Goal: Task Accomplishment & Management: Use online tool/utility

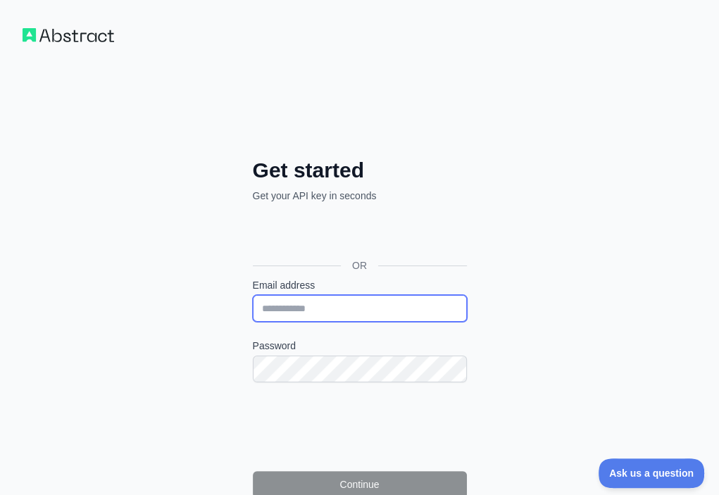
click at [253, 295] on input "Email address" at bounding box center [360, 308] width 214 height 27
paste input "**********"
type input "**********"
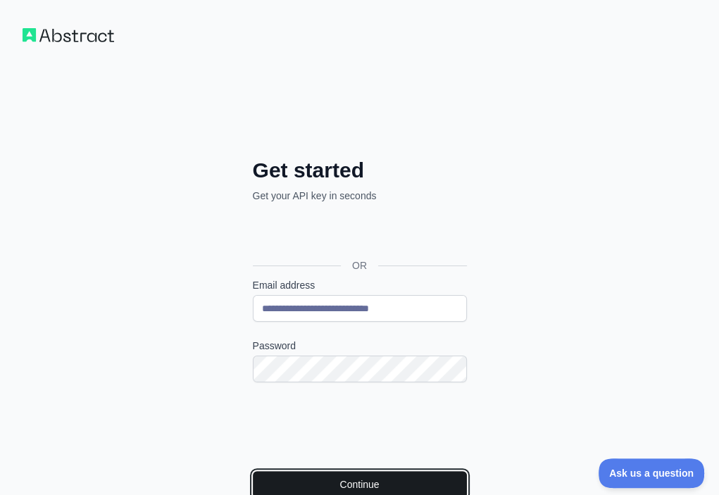
click at [253, 471] on button "Continue" at bounding box center [360, 484] width 214 height 27
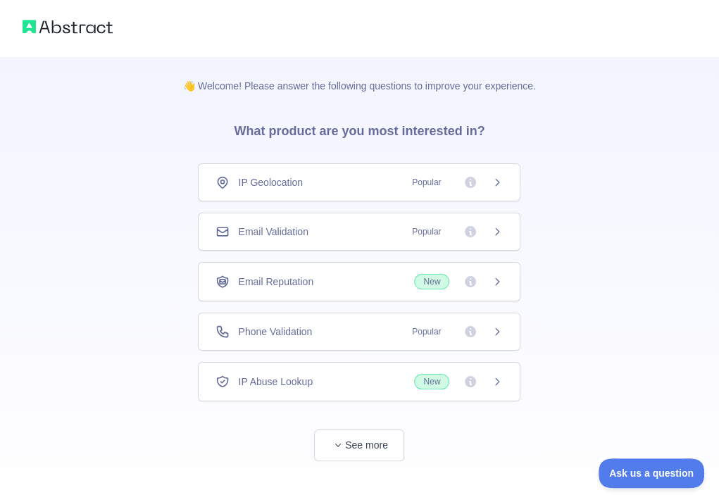
click at [334, 232] on div "Email Validation Popular" at bounding box center [358, 232] width 287 height 14
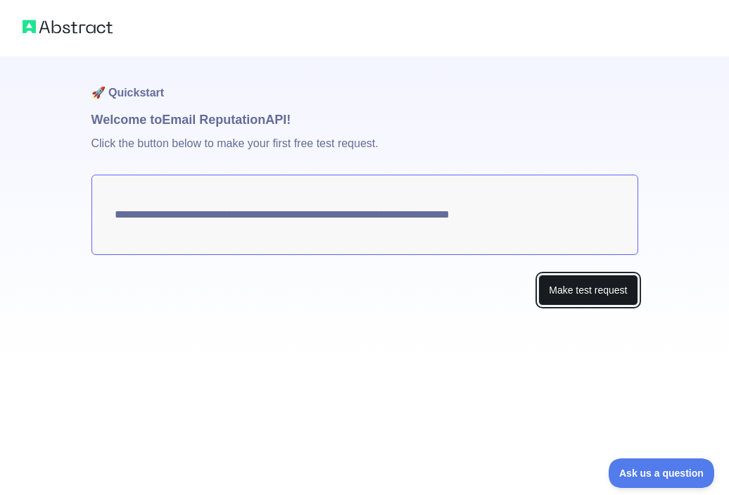
click at [558, 284] on button "Make test request" at bounding box center [588, 291] width 99 height 32
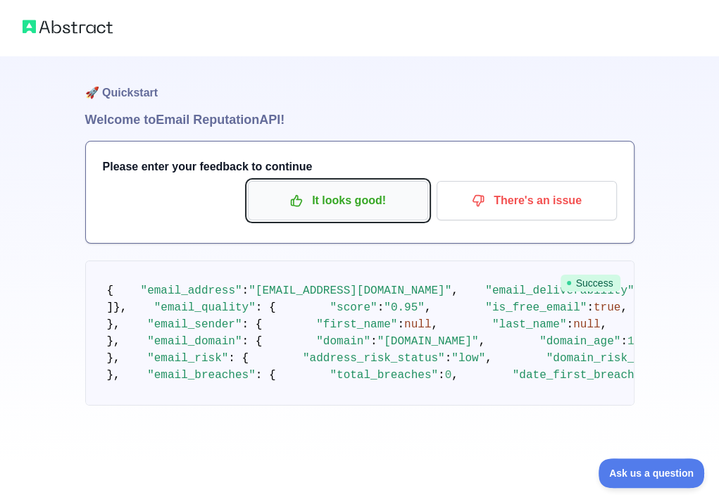
click at [393, 206] on p "It looks good!" at bounding box center [337, 201] width 159 height 24
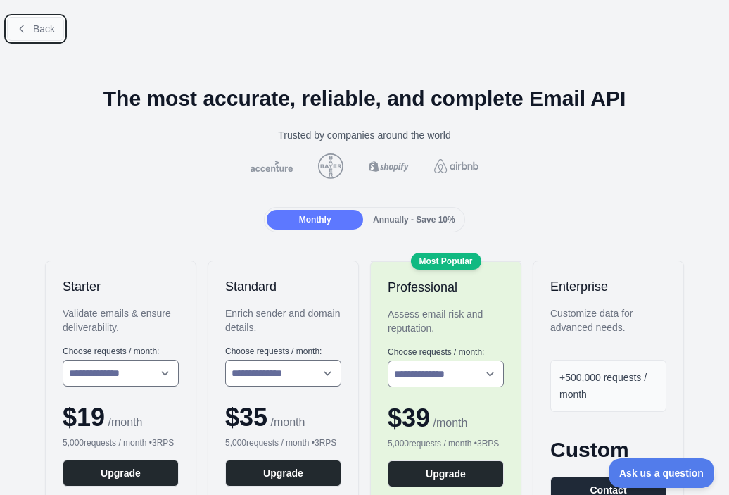
click at [51, 28] on span "Back" at bounding box center [44, 28] width 22 height 11
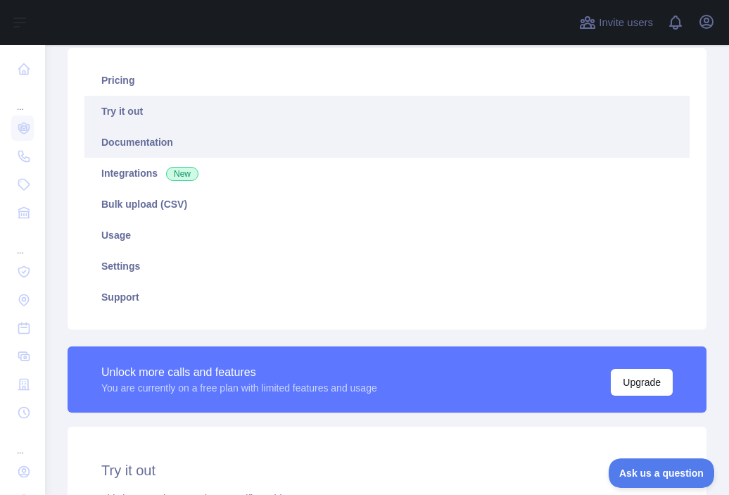
scroll to position [211, 0]
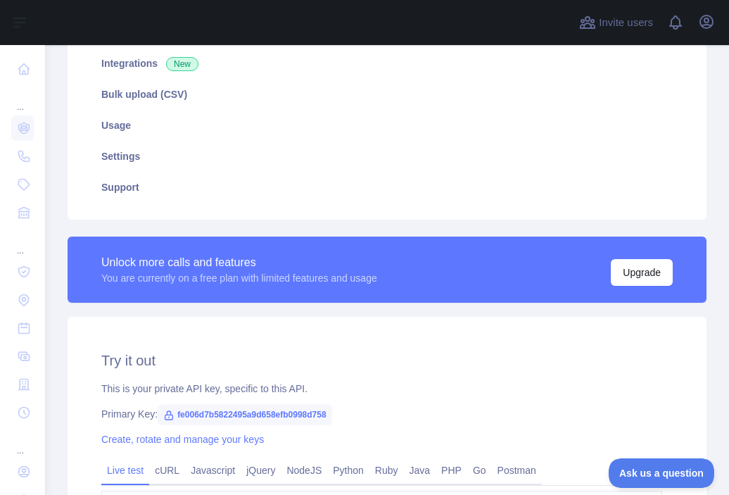
click at [249, 410] on span "fe006d7b5822495a9d658efb0998d758" at bounding box center [245, 414] width 175 height 21
copy span "fe006d7b5822495a9d658efb0998d758"
